Goal: Task Accomplishment & Management: Complete application form

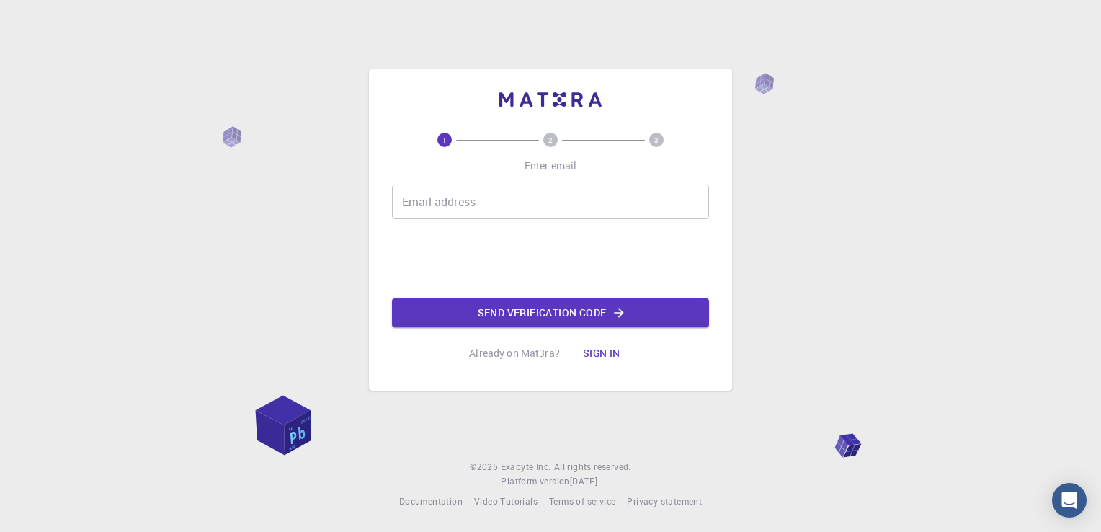
click at [578, 186] on input "Email address" at bounding box center [550, 202] width 317 height 35
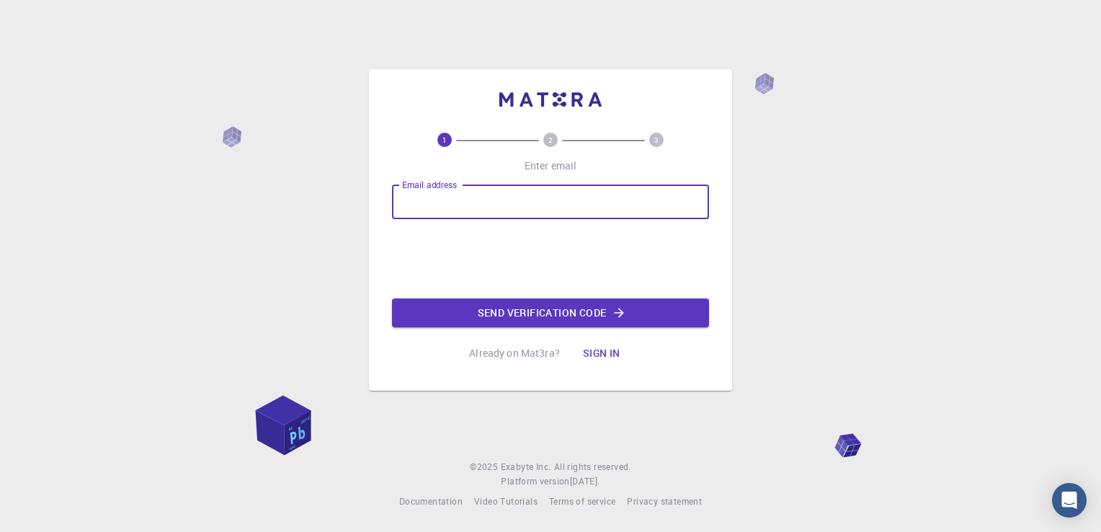
type input "[EMAIL_ADDRESS][DOMAIN_NAME]"
click at [519, 310] on button "Send verification code" at bounding box center [550, 312] width 317 height 29
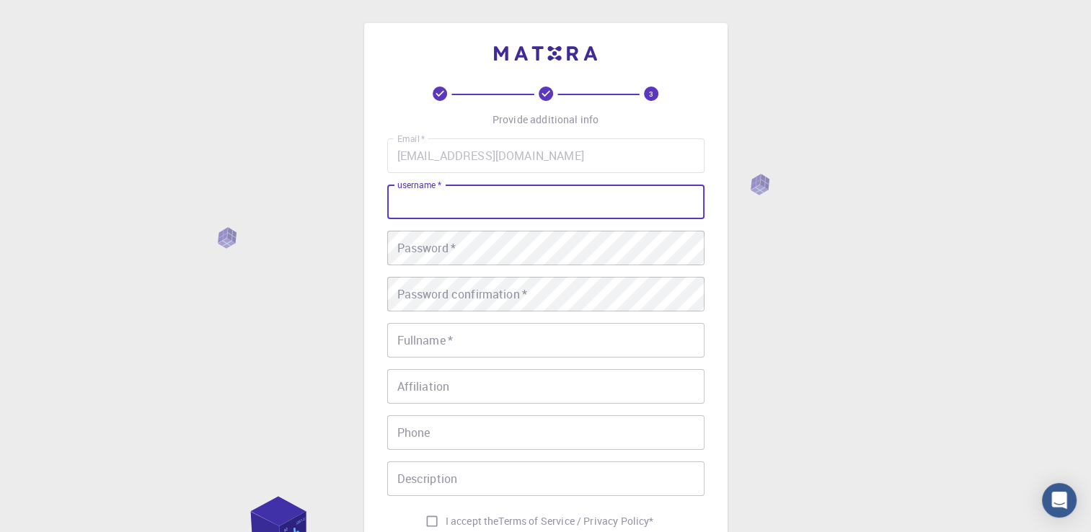
click at [461, 200] on input "username   *" at bounding box center [545, 202] width 317 height 35
type input "Sagheer"
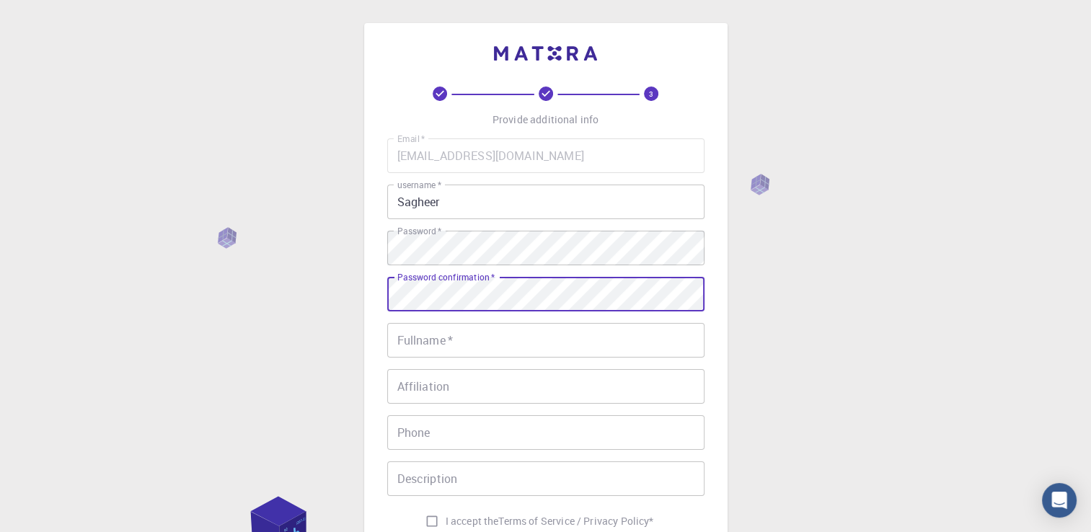
click at [473, 340] on input "Fullname   *" at bounding box center [545, 340] width 317 height 35
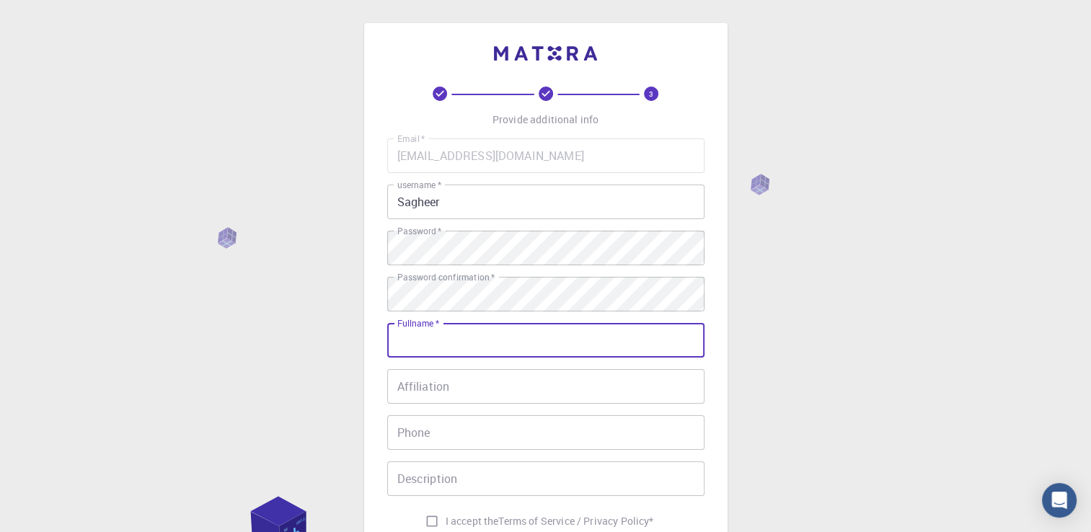
type input "[PERSON_NAME]"
type input "[PHONE_NUMBER]"
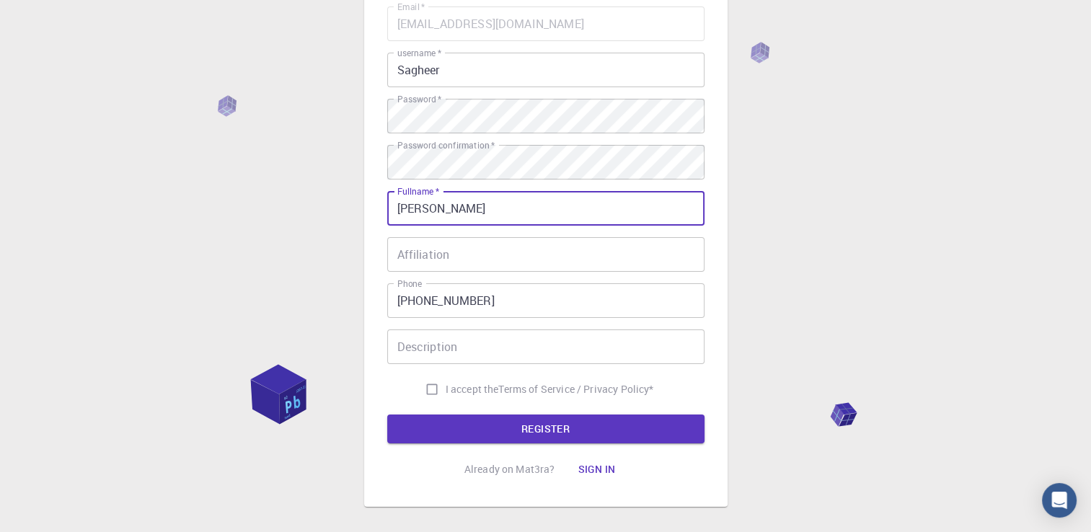
scroll to position [201, 0]
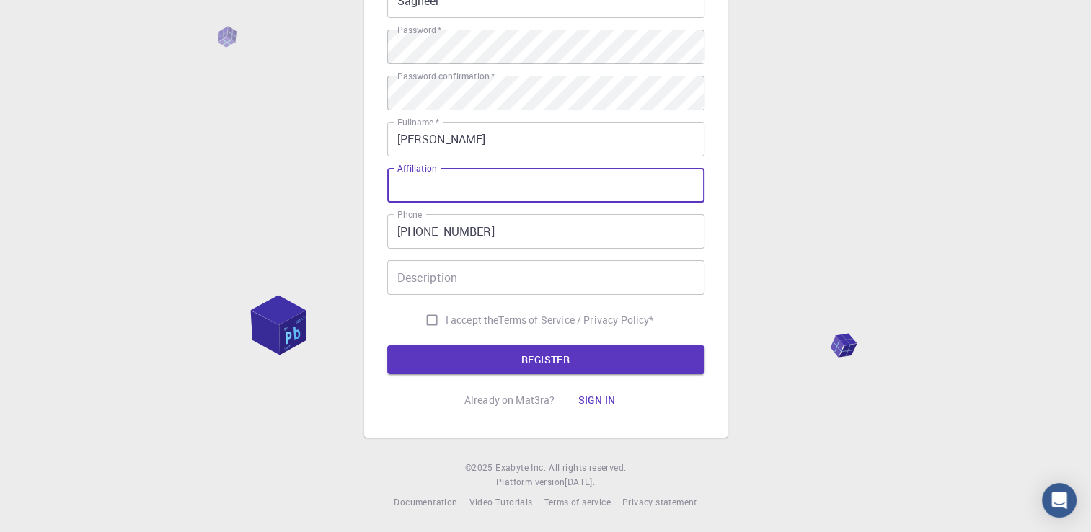
click at [456, 185] on input "Affiliation" at bounding box center [545, 185] width 317 height 35
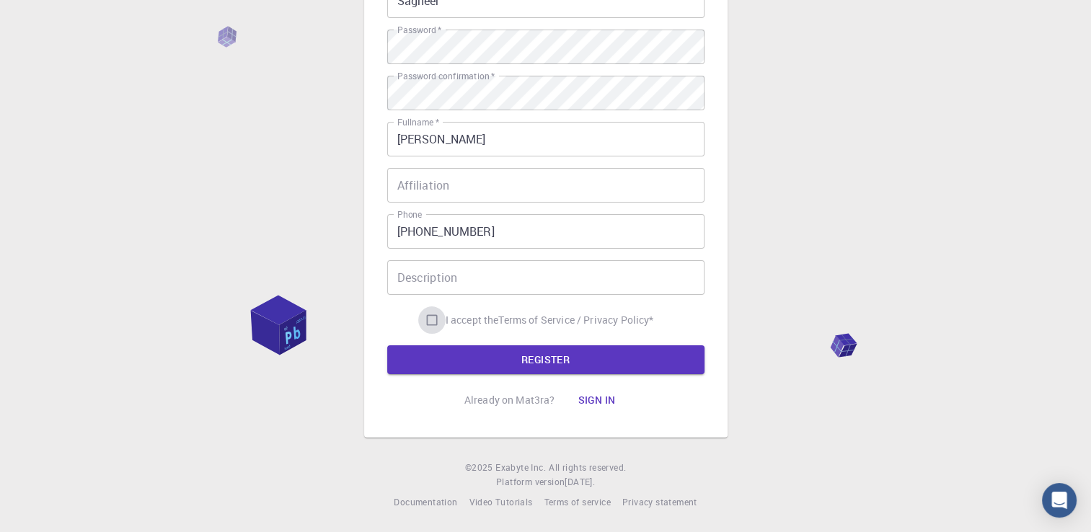
click at [429, 324] on input "I accept the Terms of Service / Privacy Policy *" at bounding box center [431, 319] width 27 height 27
checkbox input "true"
click at [533, 364] on button "REGISTER" at bounding box center [545, 359] width 317 height 29
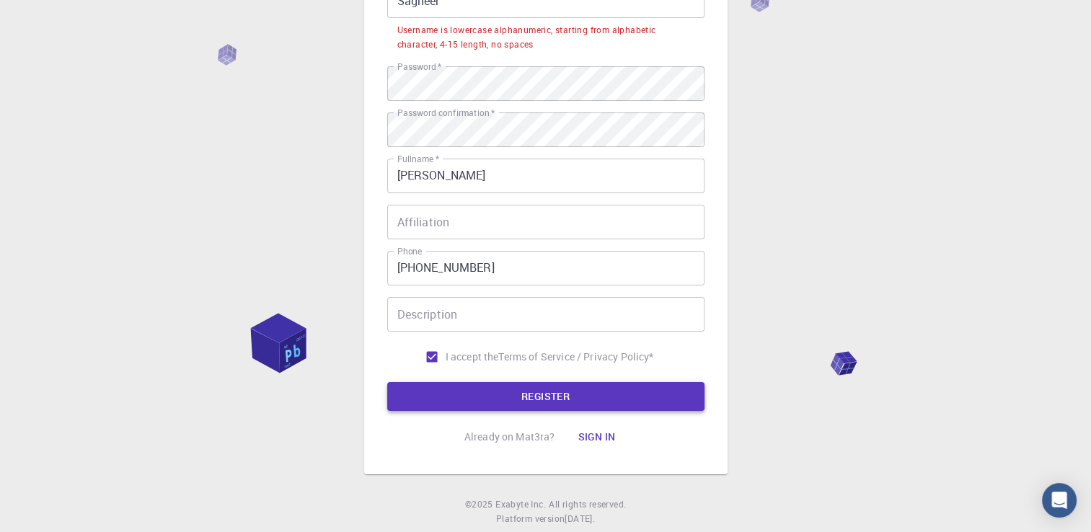
click at [532, 401] on button "REGISTER" at bounding box center [545, 396] width 317 height 29
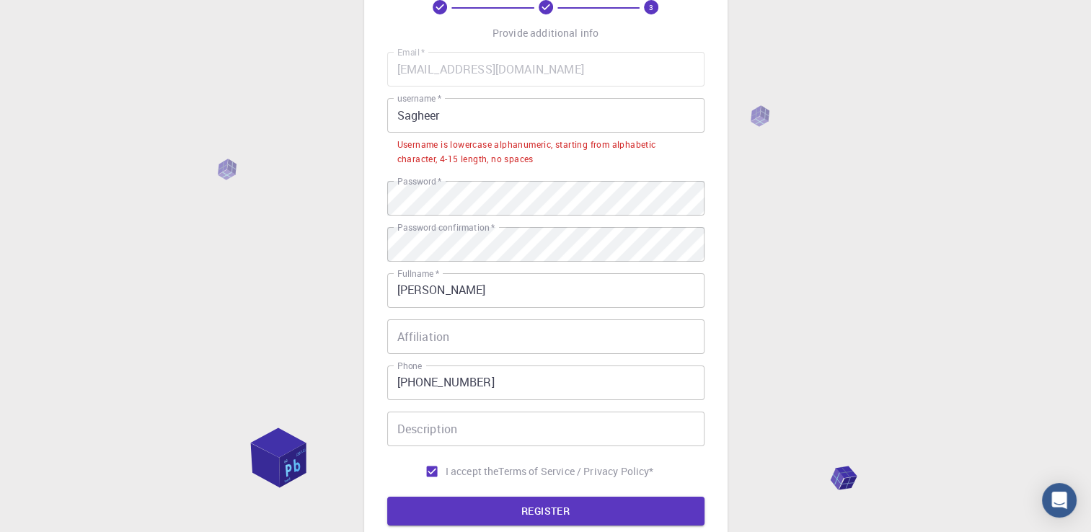
scroll to position [57, 0]
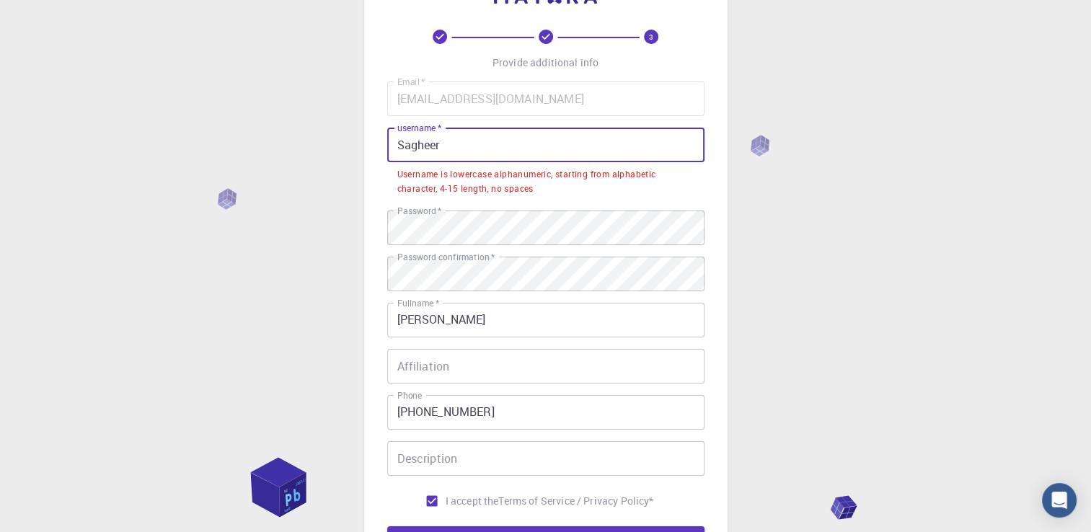
drag, startPoint x: 443, startPoint y: 147, endPoint x: 381, endPoint y: 145, distance: 62.7
click at [381, 145] on div "3 Provide additional info Email   * [EMAIL_ADDRESS][DOMAIN_NAME] Email   * user…" at bounding box center [545, 292] width 363 height 652
click at [878, 208] on div "3 Provide additional info Email   * [EMAIL_ADDRESS][DOMAIN_NAME] Email   * user…" at bounding box center [545, 328] width 1091 height 771
drag, startPoint x: 450, startPoint y: 148, endPoint x: 365, endPoint y: 139, distance: 85.6
click at [365, 139] on div "3 Provide additional info Email   * [EMAIL_ADDRESS][DOMAIN_NAME] Email   * user…" at bounding box center [545, 292] width 363 height 652
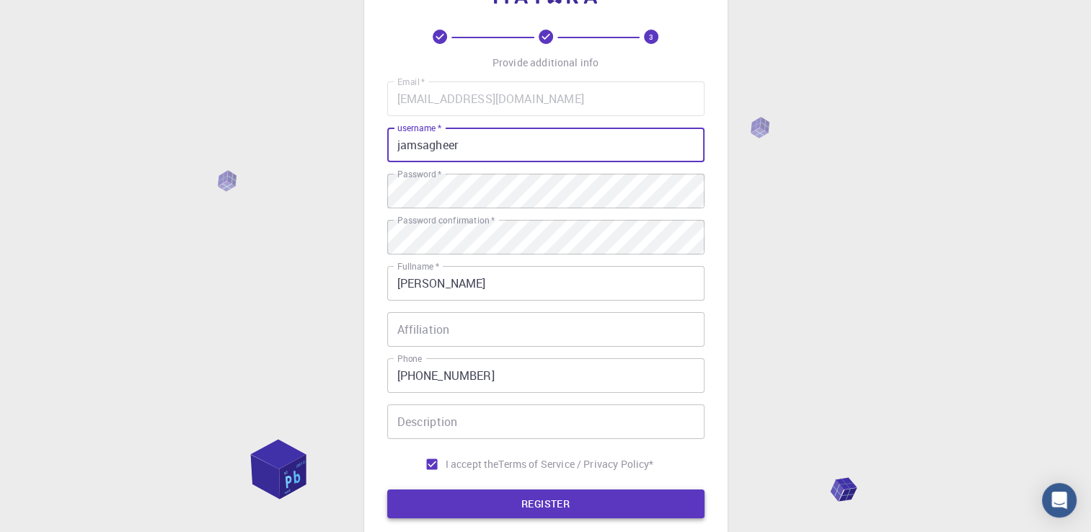
type input "jamsagheer"
click at [530, 502] on button "REGISTER" at bounding box center [545, 503] width 317 height 29
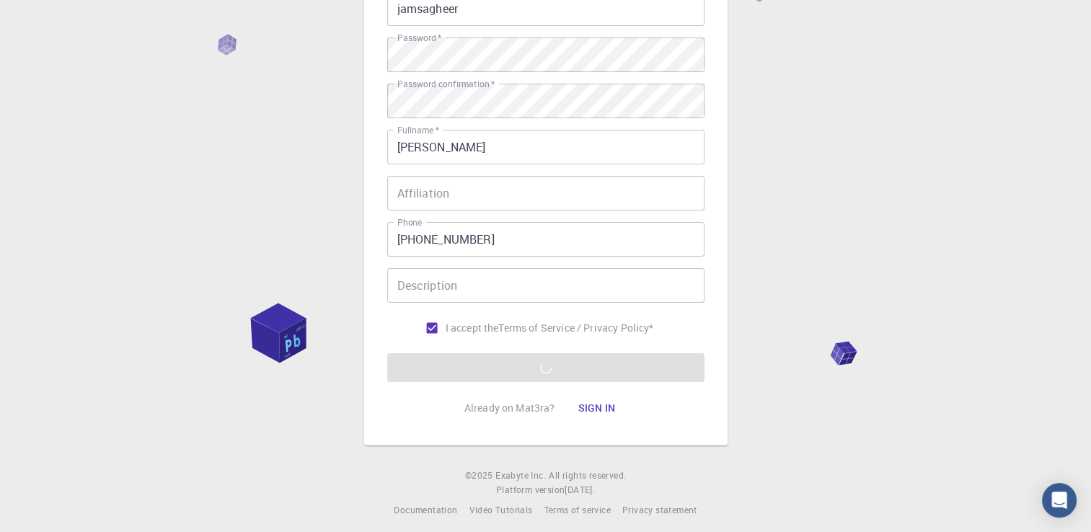
scroll to position [201, 0]
